Goal: Task Accomplishment & Management: Complete application form

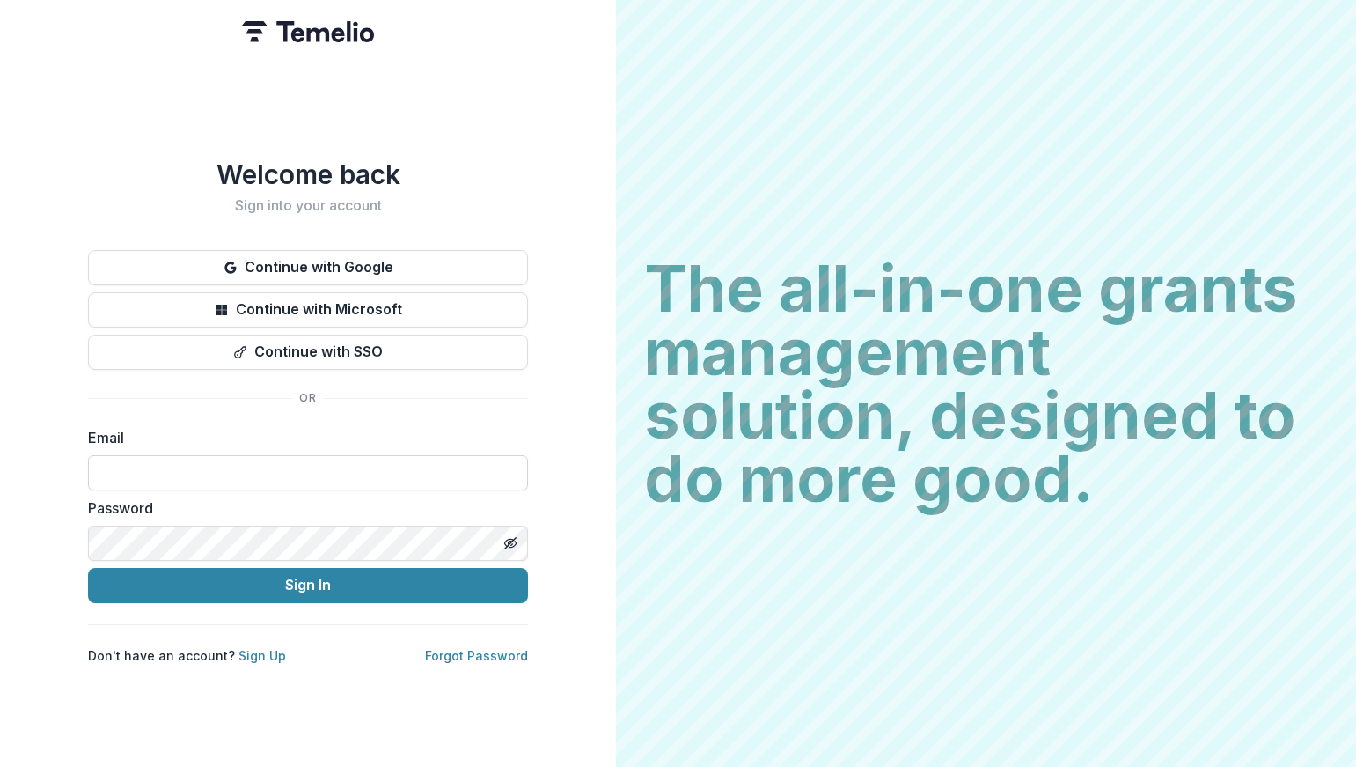
click at [385, 474] on input at bounding box center [308, 472] width 440 height 35
type input "**********"
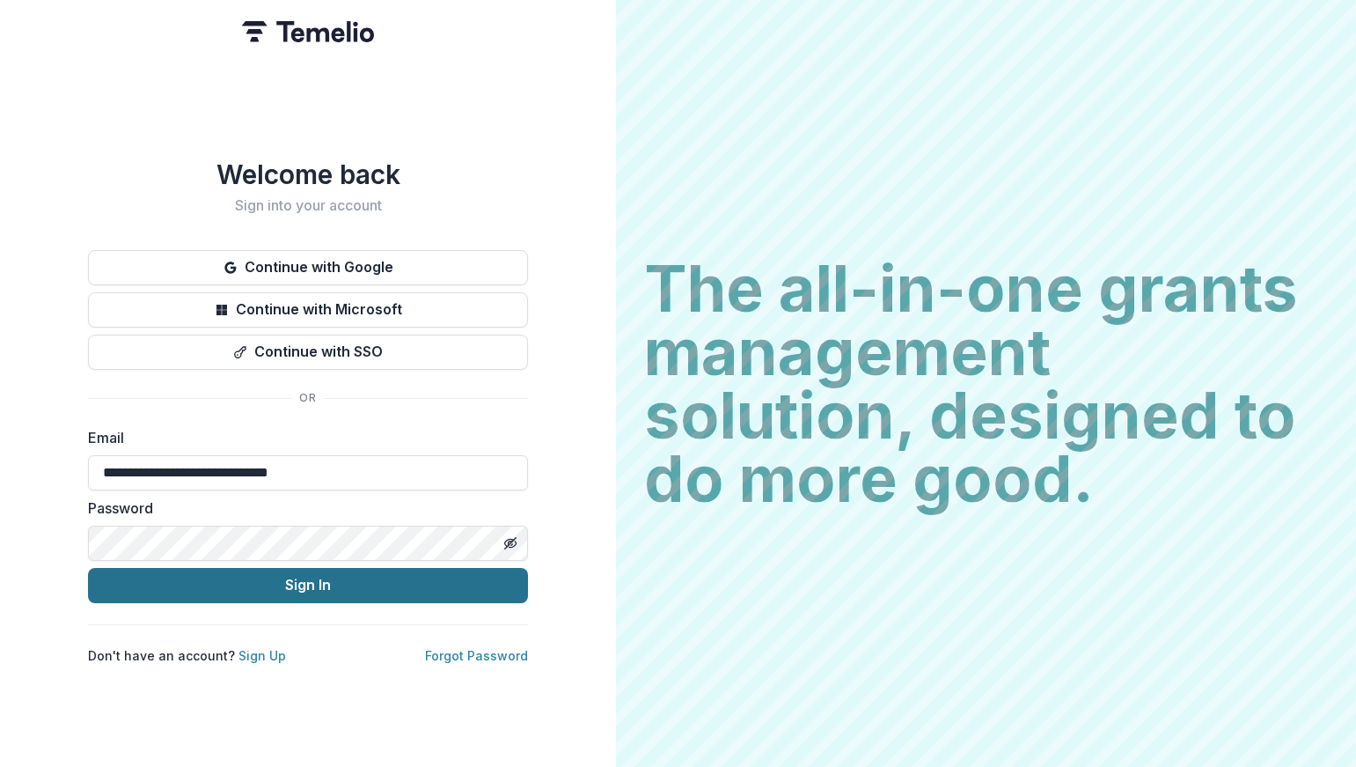
click at [359, 585] on button "Sign In" at bounding box center [308, 585] width 440 height 35
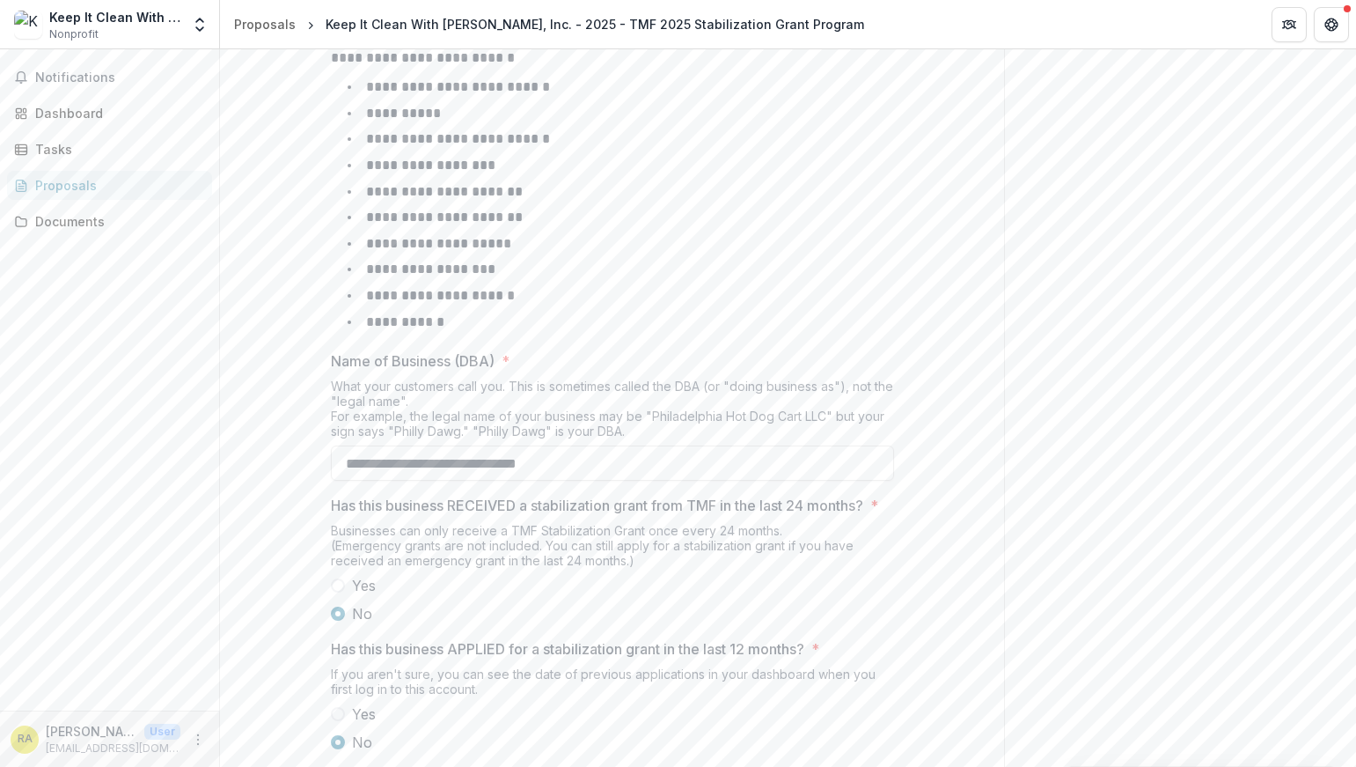
scroll to position [747, 0]
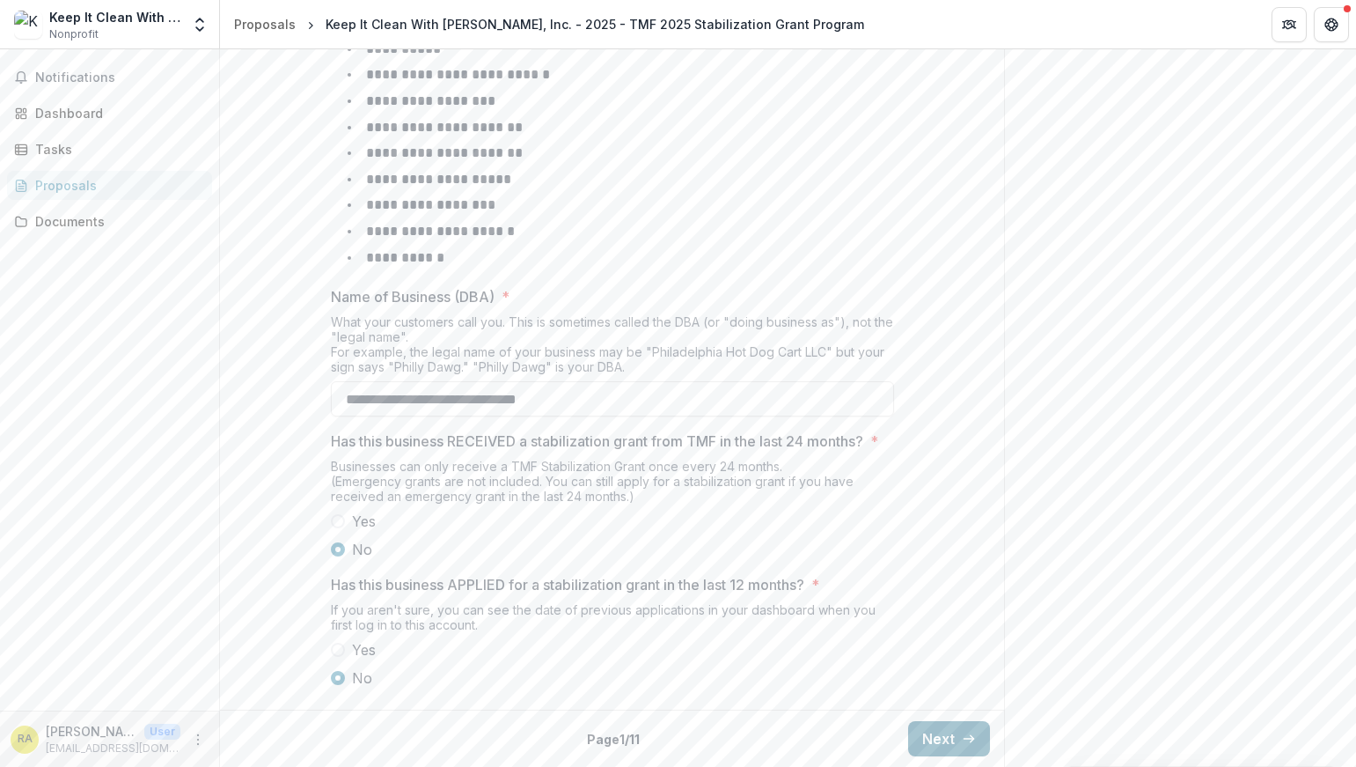
click at [945, 734] on button "Next" at bounding box center [949, 738] width 82 height 35
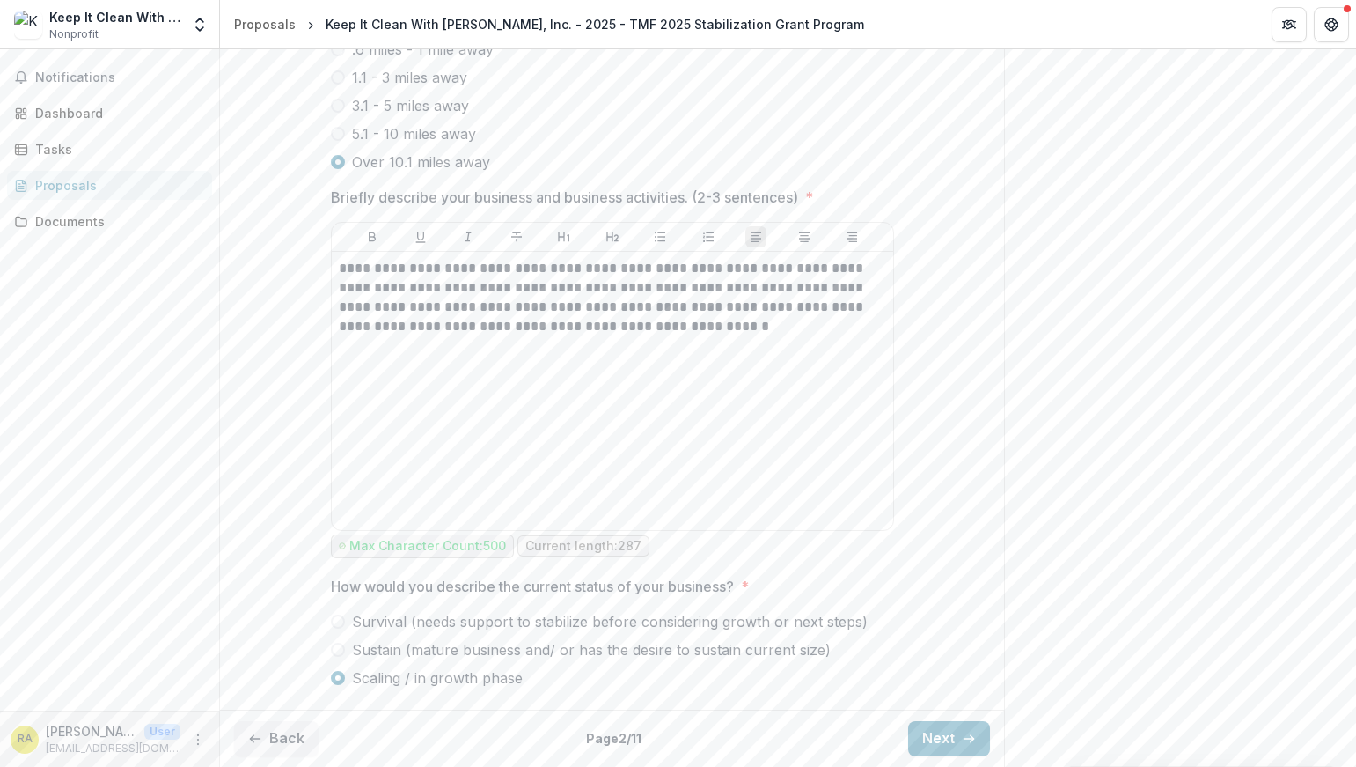
scroll to position [897, 0]
click at [935, 744] on button "Next" at bounding box center [949, 738] width 82 height 35
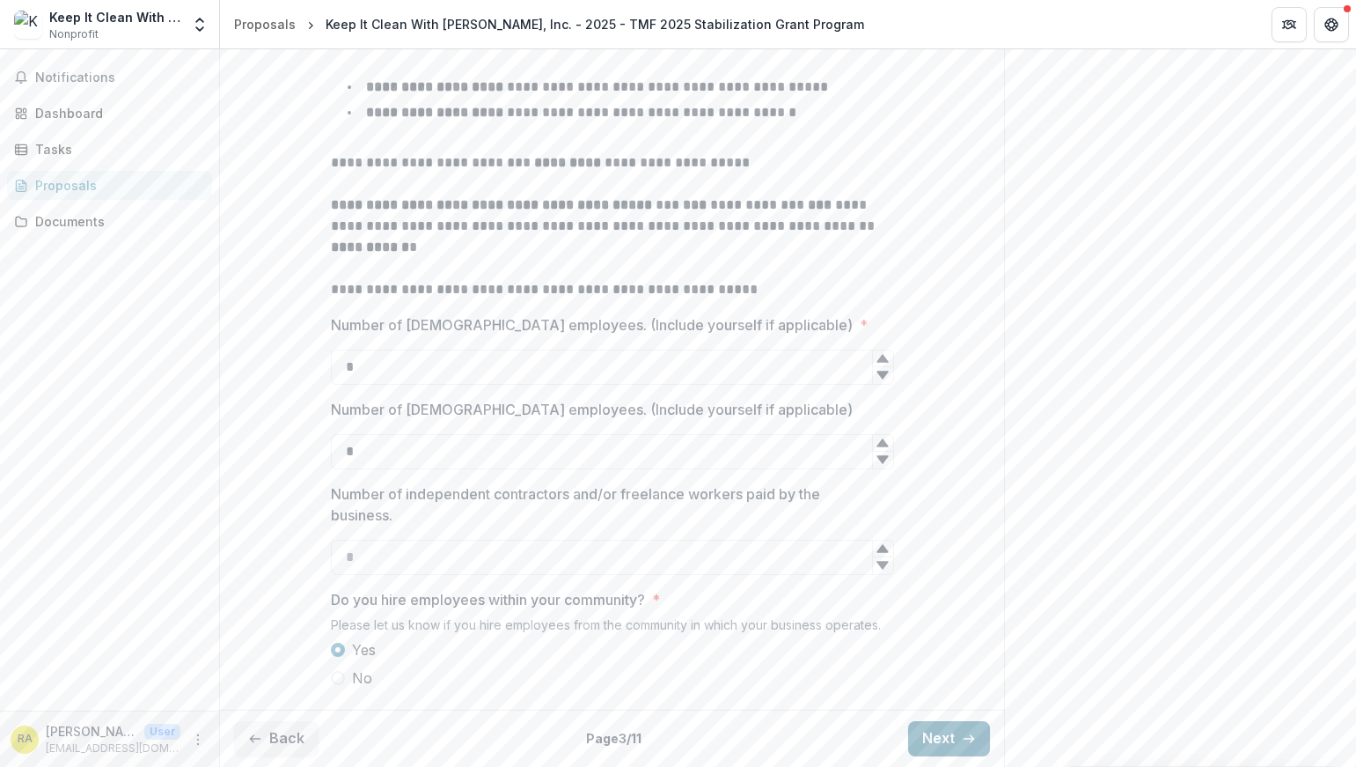
scroll to position [476, 0]
click at [971, 740] on polyline "button" at bounding box center [973, 738] width 4 height 7
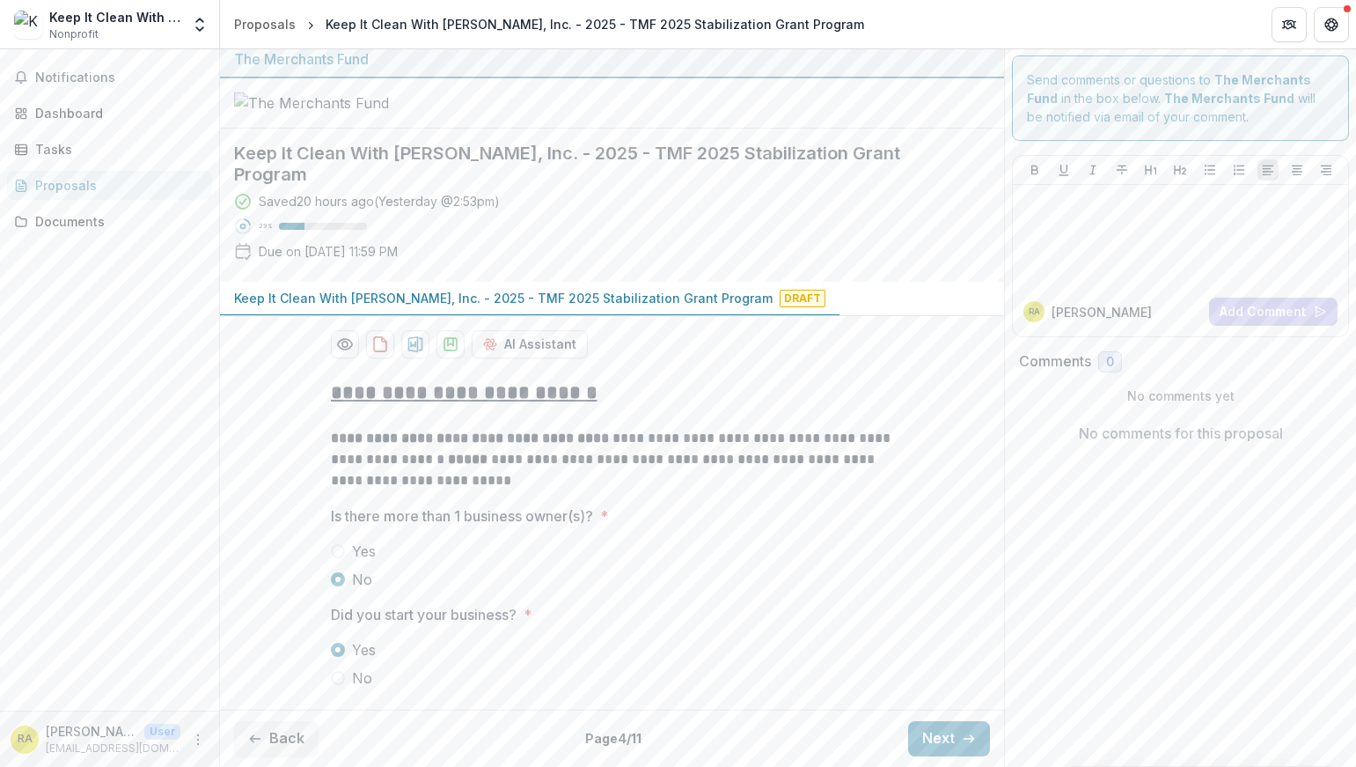
scroll to position [54, 0]
click at [919, 747] on button "Next" at bounding box center [949, 738] width 82 height 35
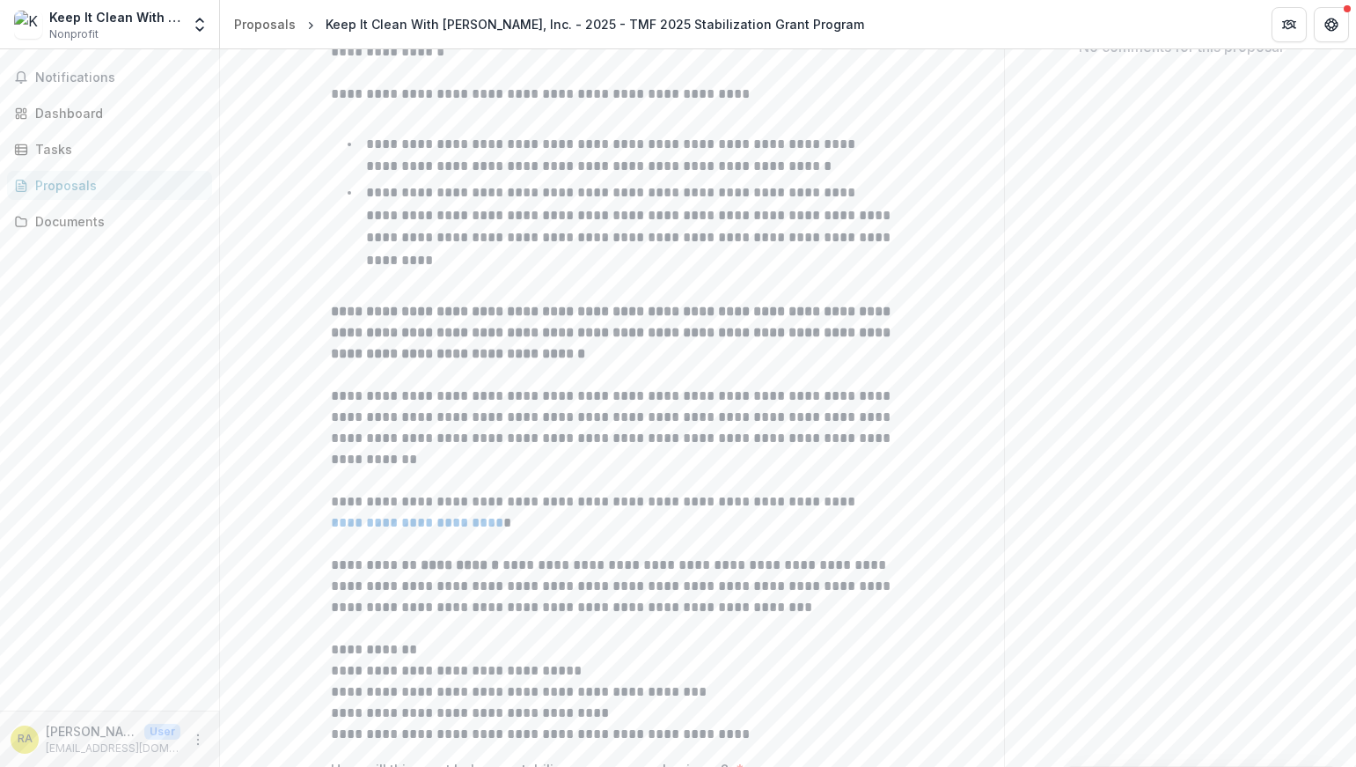
scroll to position [0, 0]
